Goal: Information Seeking & Learning: Learn about a topic

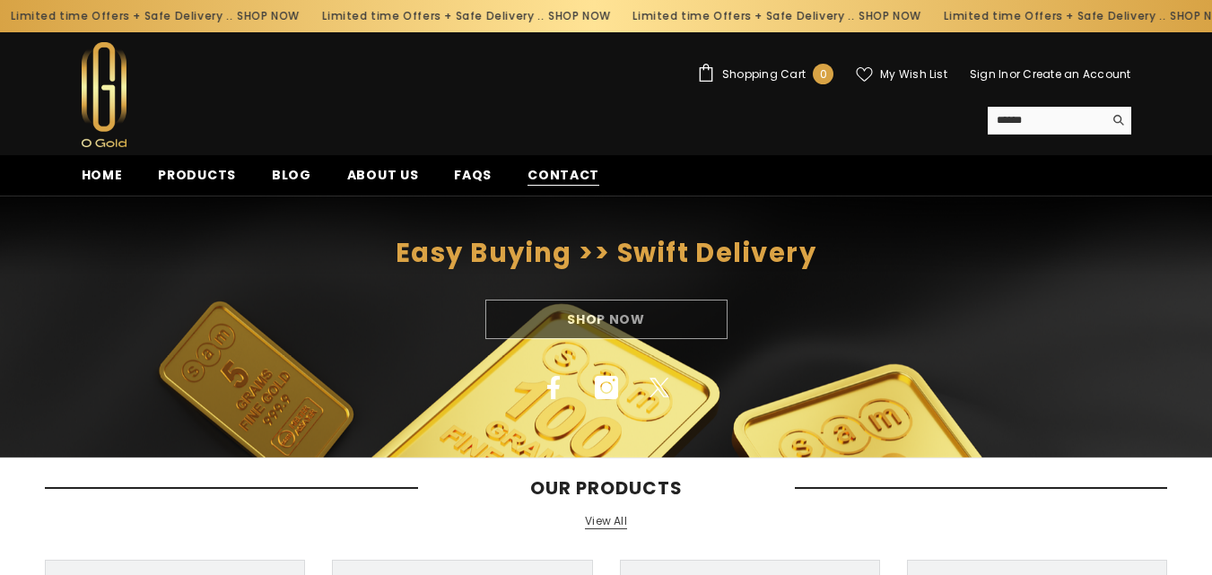
click at [553, 173] on span "Contact" at bounding box center [563, 175] width 72 height 19
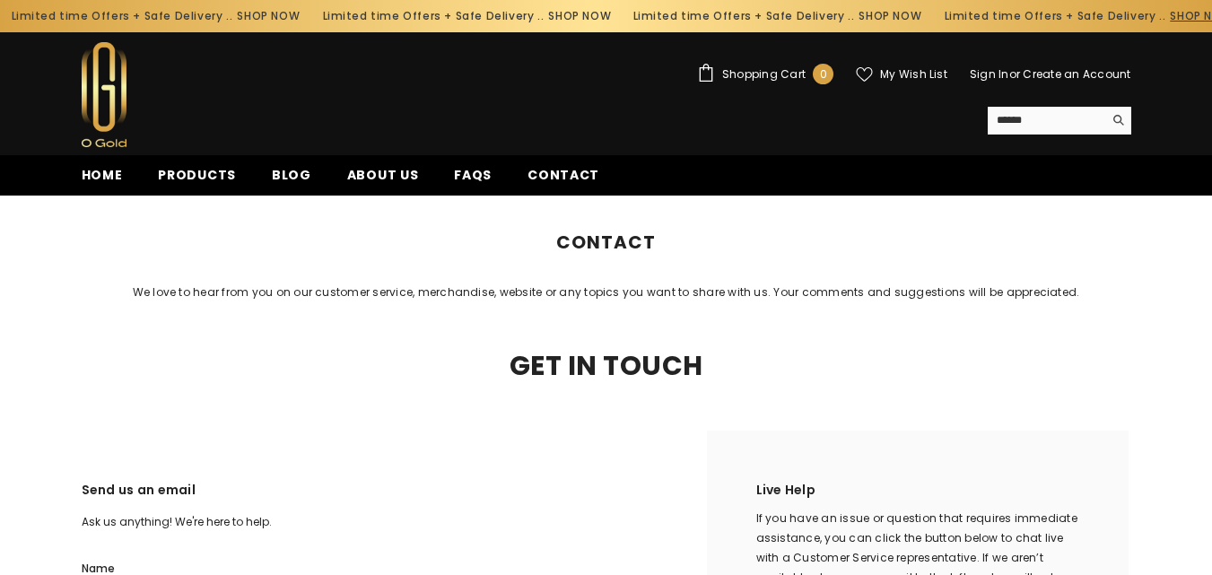
click at [1160, 16] on link "SHOP NOW" at bounding box center [1191, 16] width 63 height 20
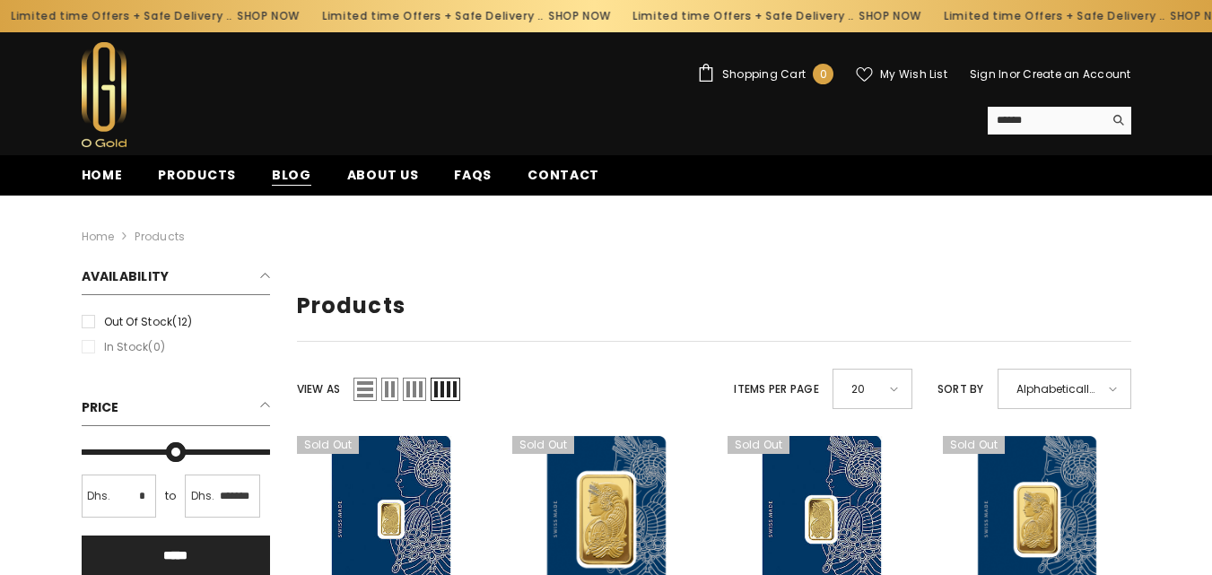
click at [293, 174] on span "Blog" at bounding box center [291, 175] width 39 height 19
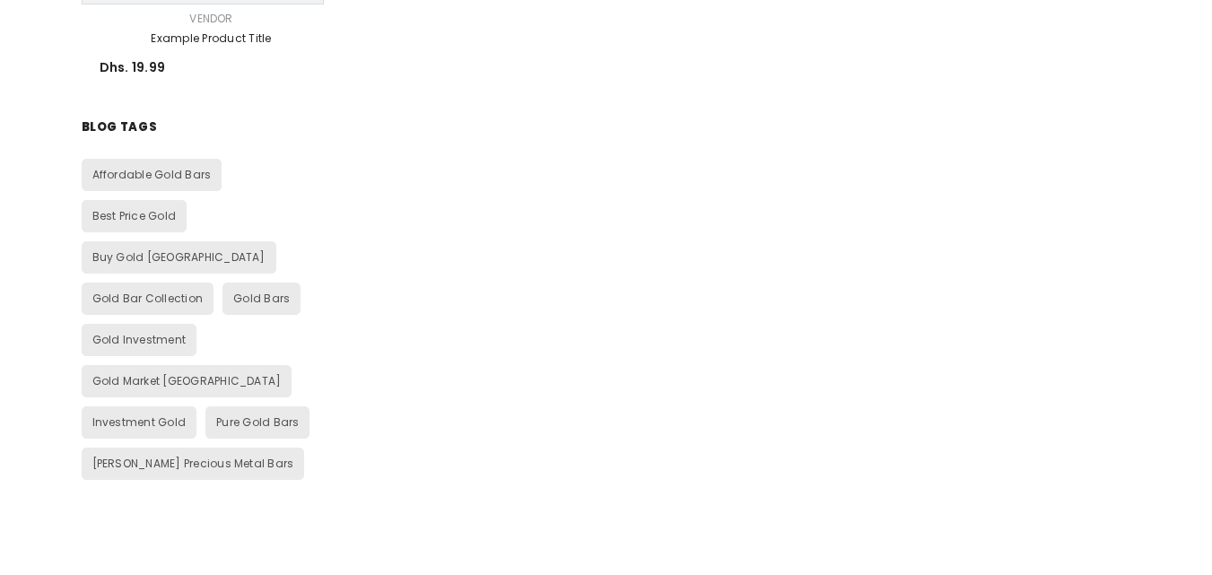
scroll to position [1794, 0]
click at [155, 289] on span "Gold Bar Collection" at bounding box center [147, 296] width 111 height 15
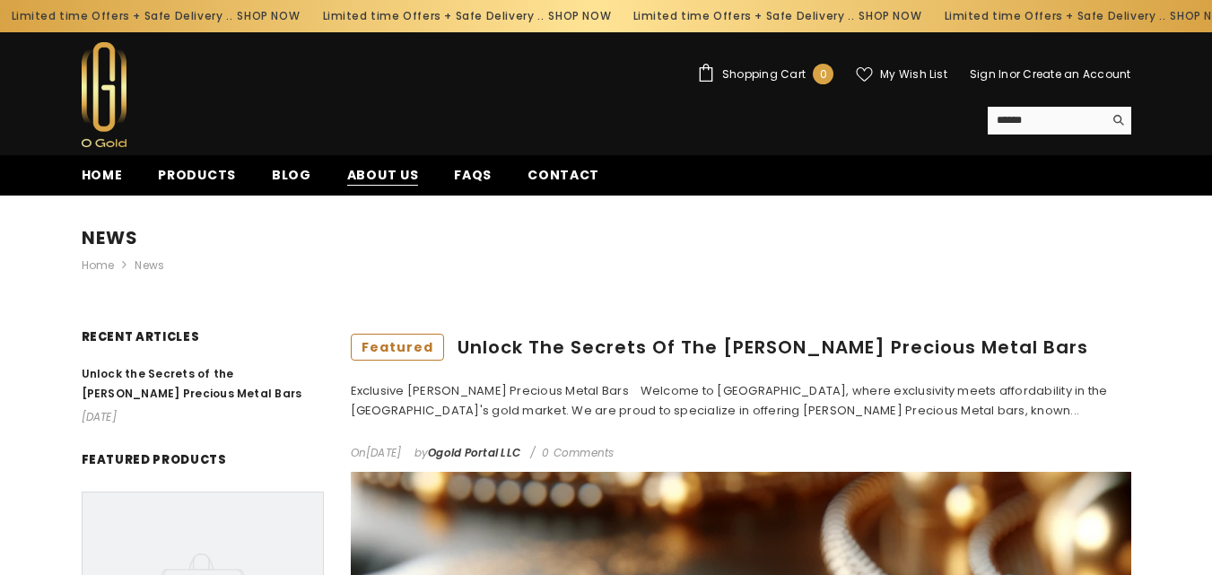
click at [392, 184] on span "About us" at bounding box center [383, 175] width 72 height 19
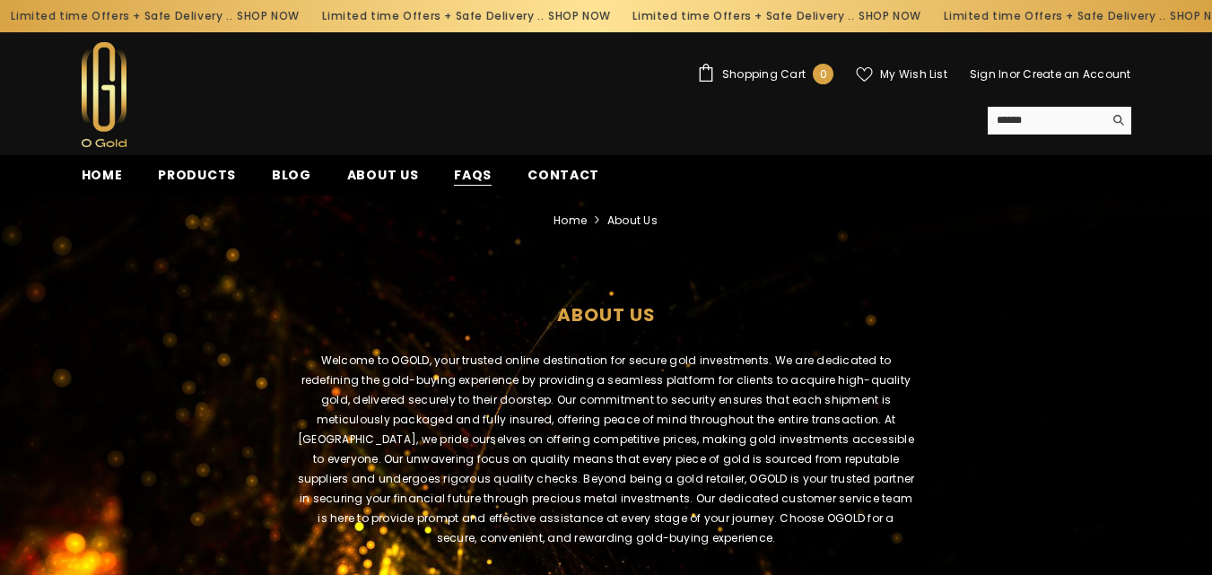
click at [466, 178] on span "FAQs" at bounding box center [473, 175] width 38 height 19
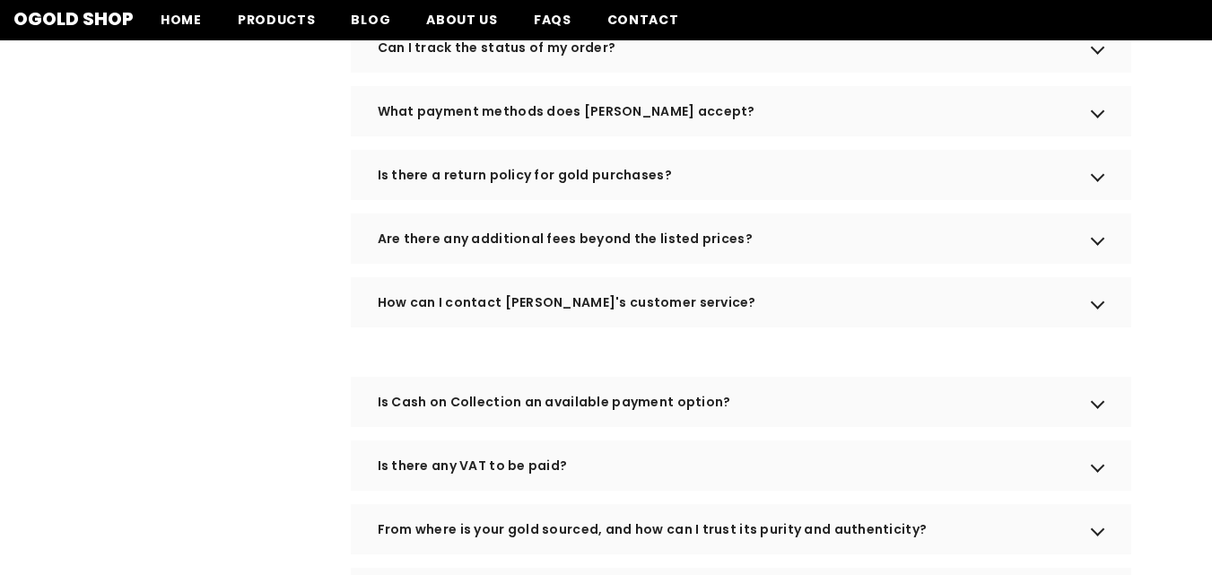
scroll to position [807, 0]
click at [496, 201] on div "Is there a return policy for gold purchases?" at bounding box center [741, 177] width 780 height 50
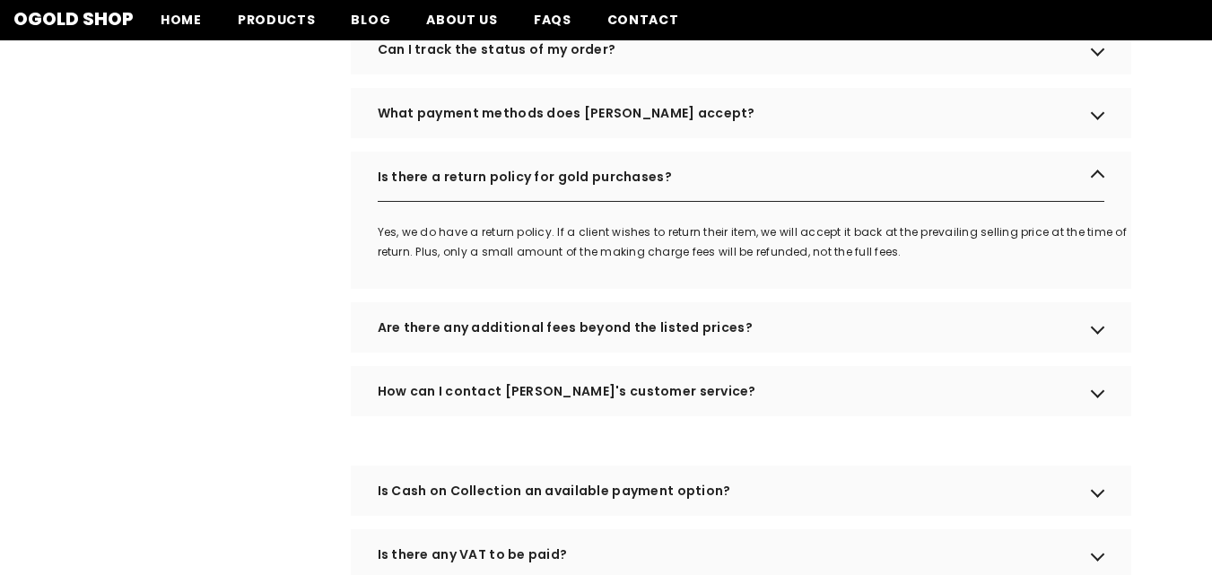
click at [573, 130] on div "What payment methods does OGOLD accept?" at bounding box center [741, 113] width 780 height 50
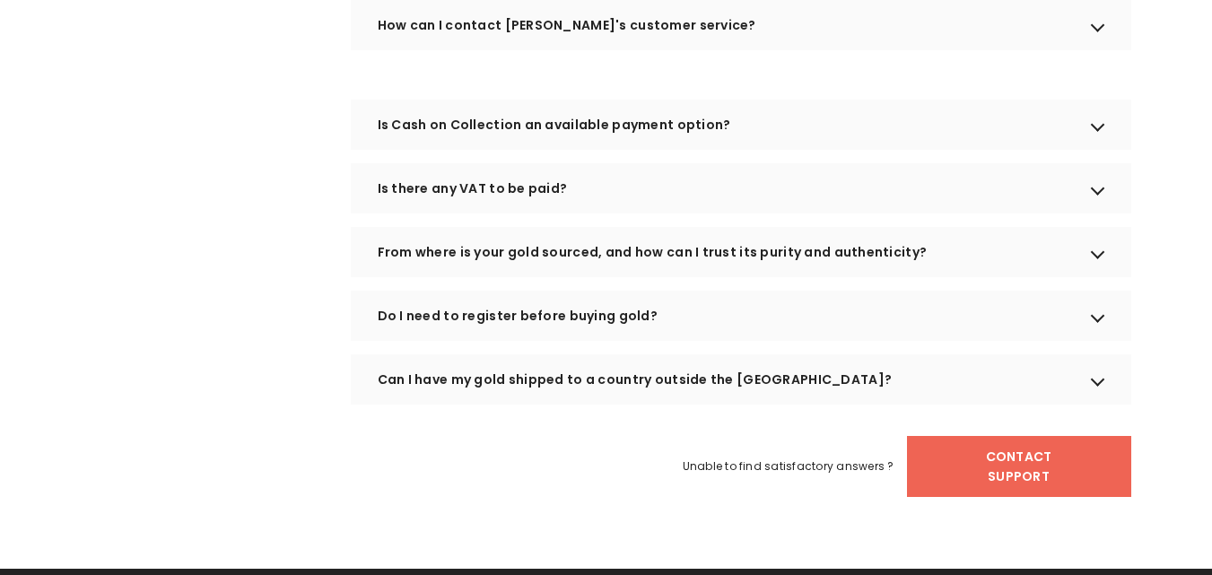
scroll to position [1345, 0]
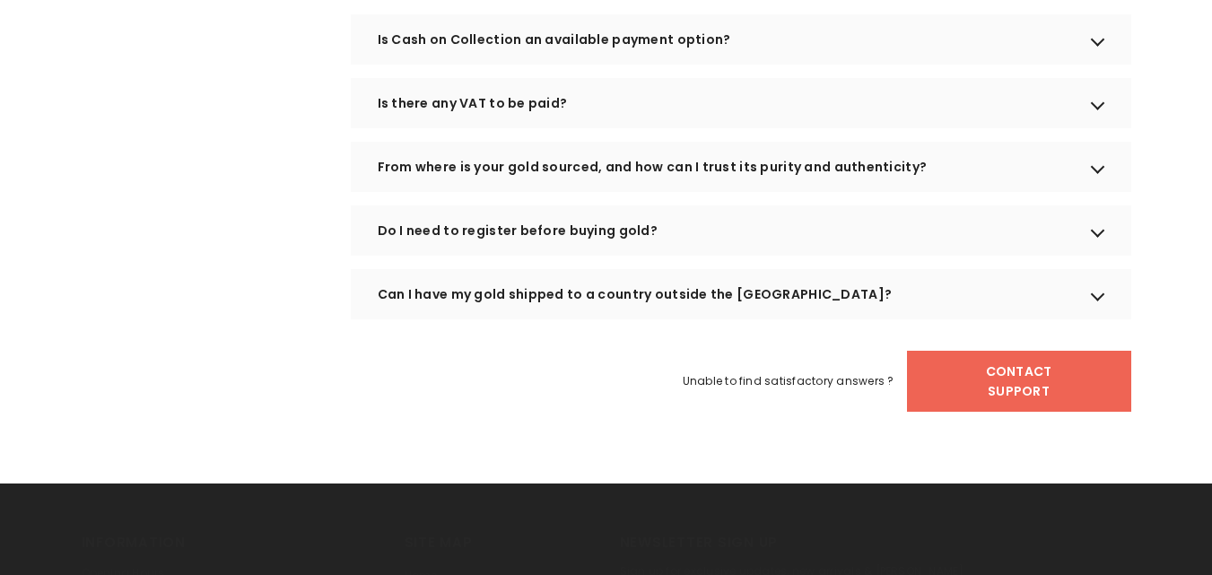
click at [613, 319] on div "Can I have my gold shipped to a country outside the UAE?" at bounding box center [741, 294] width 780 height 50
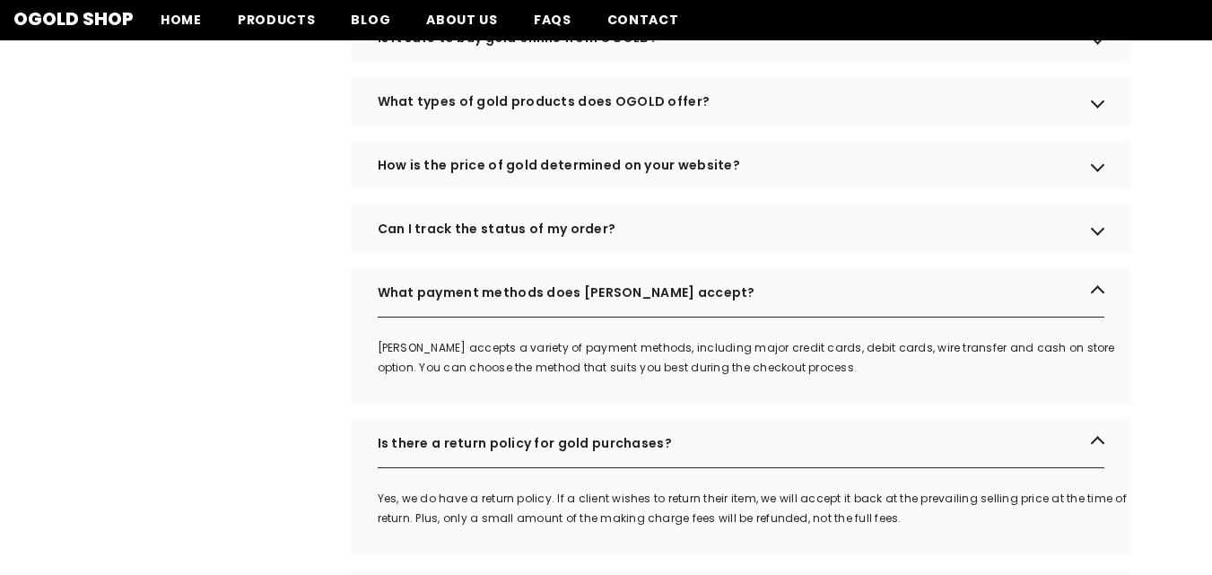
scroll to position [538, 0]
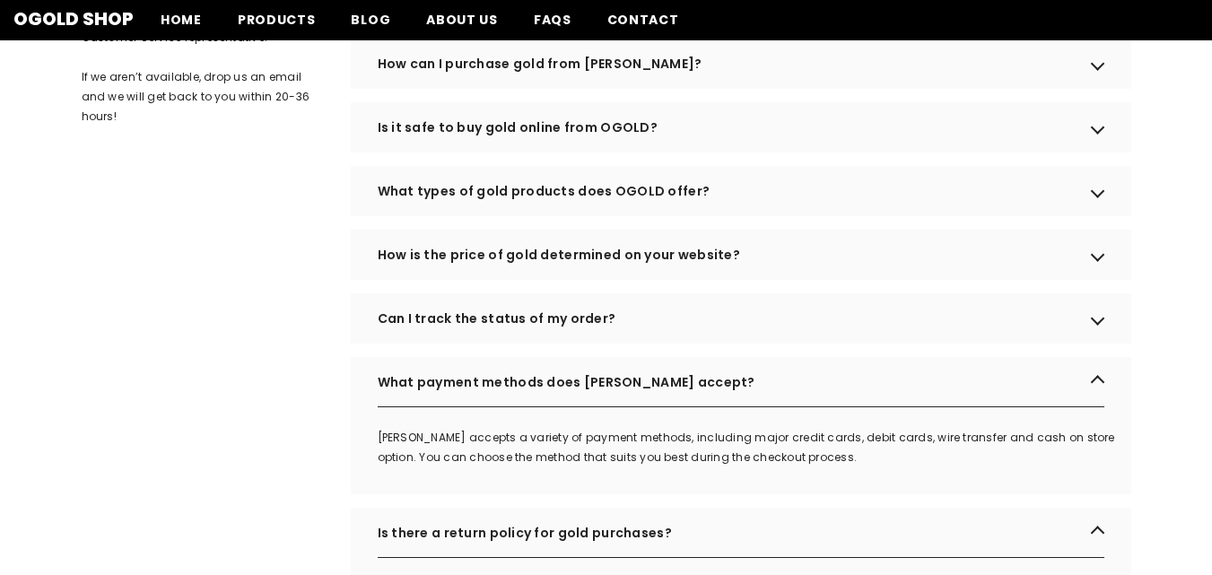
click at [665, 211] on div "What types of gold products does OGOLD offer?" at bounding box center [741, 191] width 780 height 50
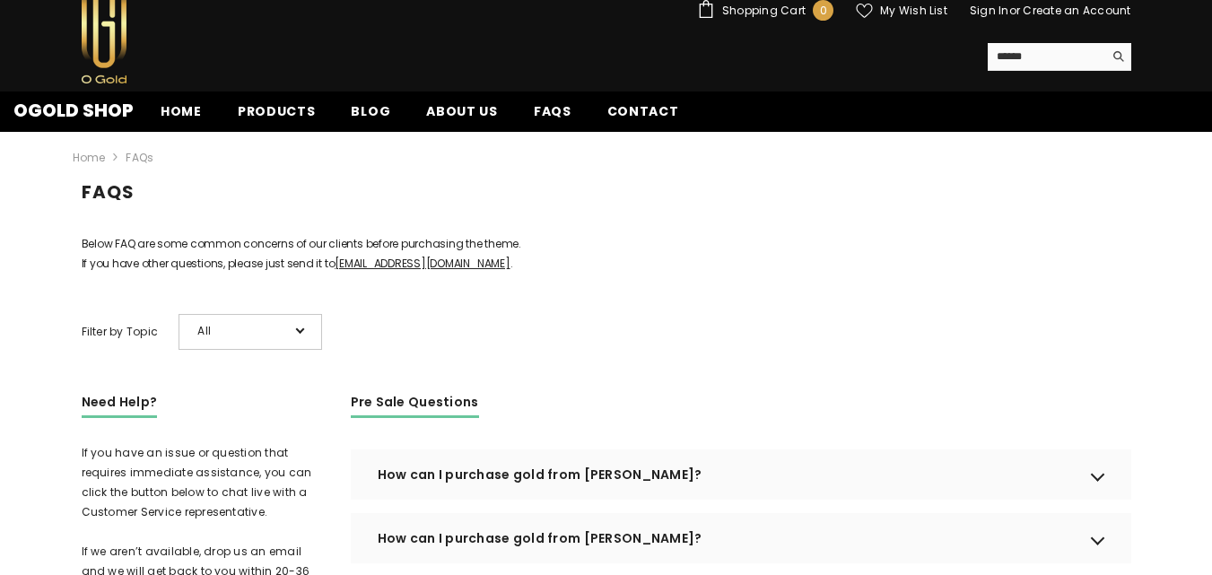
scroll to position [0, 0]
